Goal: Task Accomplishment & Management: Use online tool/utility

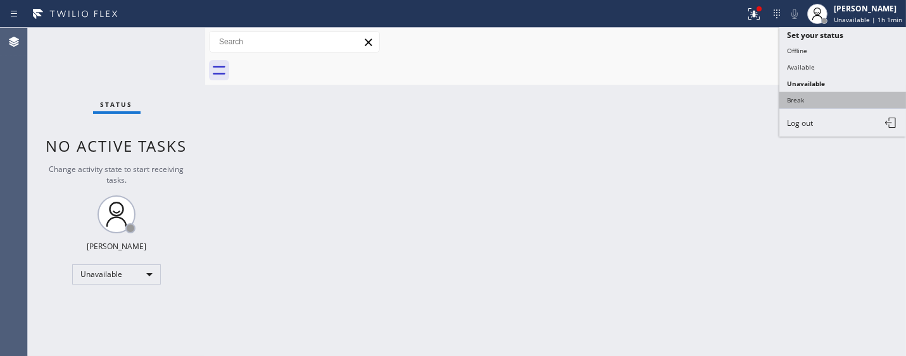
click at [818, 97] on button "Break" at bounding box center [842, 100] width 127 height 16
